Goal: Communication & Community: Answer question/provide support

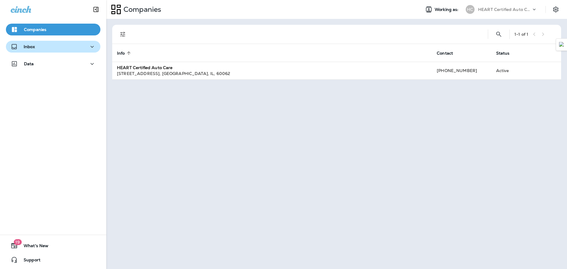
click at [35, 46] on p "Inbox" at bounding box center [29, 46] width 11 height 5
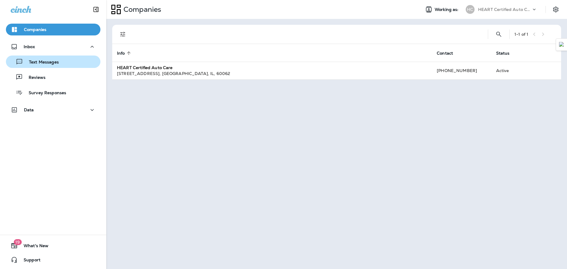
click at [43, 63] on p "Text Messages" at bounding box center [41, 63] width 36 height 6
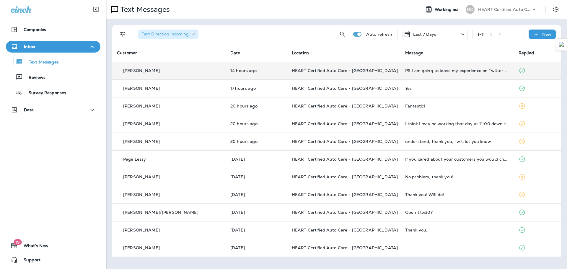
click at [194, 73] on div "[PERSON_NAME]" at bounding box center [169, 71] width 104 height 6
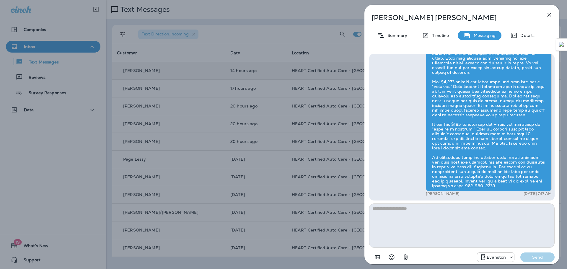
click at [552, 14] on icon "button" at bounding box center [549, 14] width 7 height 7
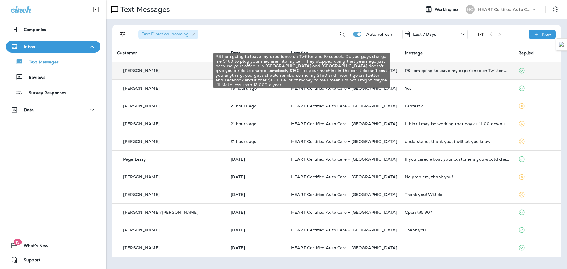
click at [450, 70] on div "PS I am going to leave my experience on Twitter and Facebook. Do you guys charg…" at bounding box center [457, 70] width 104 height 5
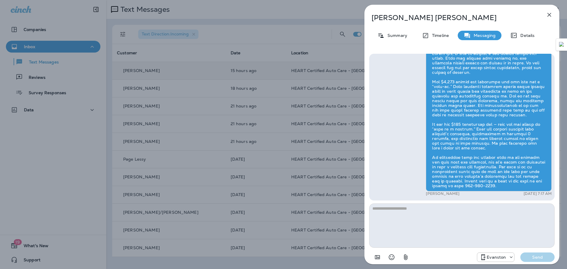
click at [555, 15] on button "button" at bounding box center [550, 15] width 12 height 12
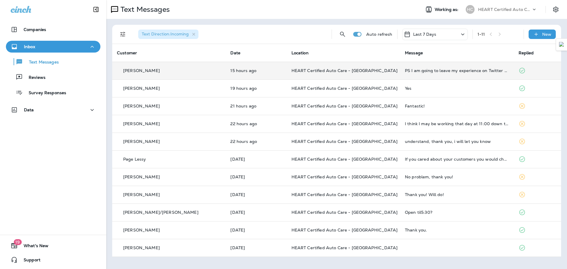
click at [51, 48] on div "Inbox" at bounding box center [53, 46] width 85 height 7
